Goal: Find specific page/section: Find specific page/section

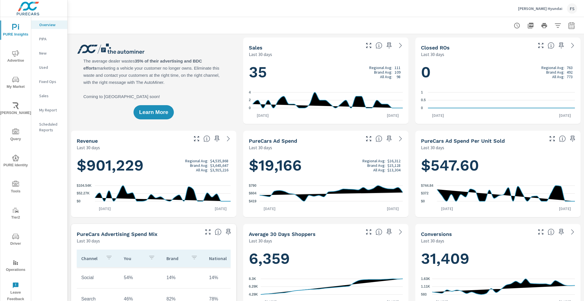
scroll to position [0, 0]
click at [18, 184] on icon "nav menu" at bounding box center [15, 184] width 7 height 7
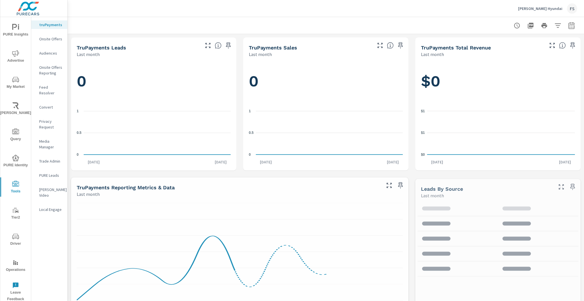
click at [50, 56] on div "Audiences" at bounding box center [49, 53] width 36 height 9
